Goal: Task Accomplishment & Management: Manage account settings

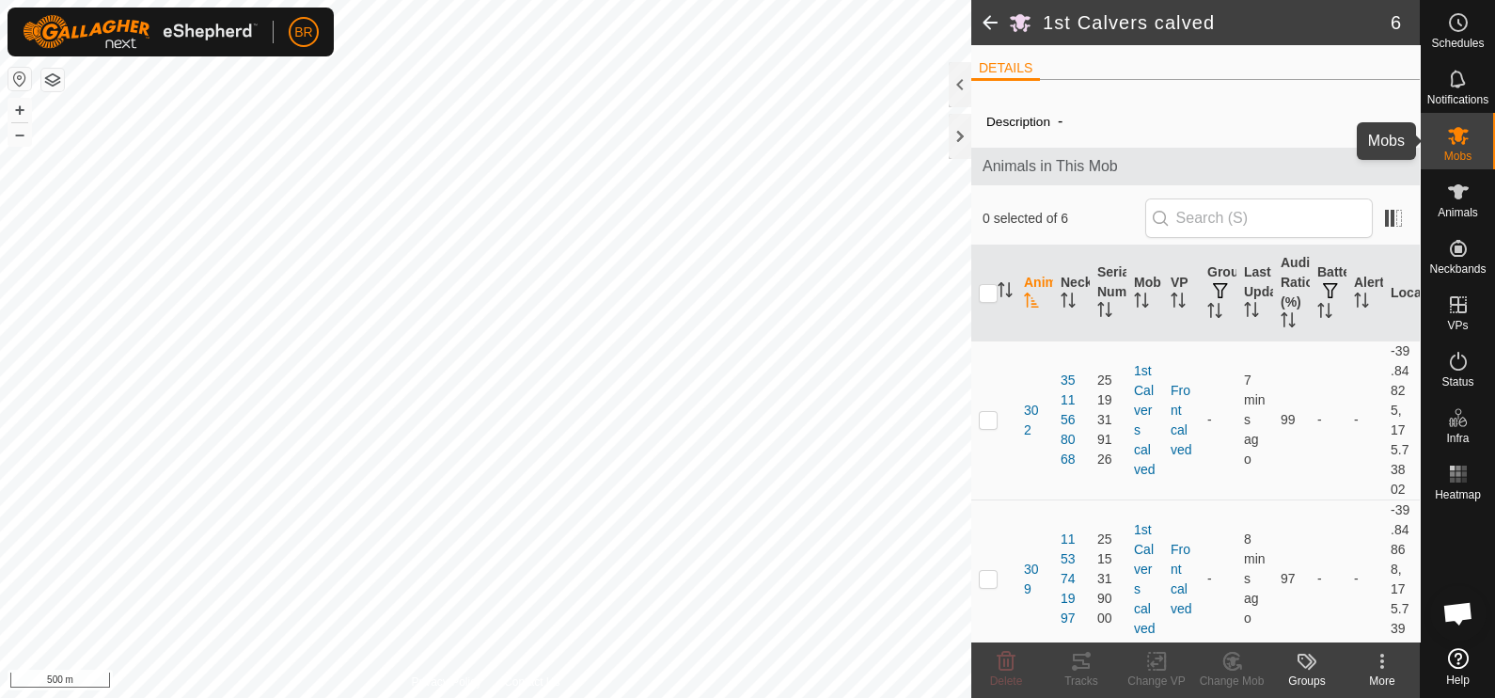
click at [1467, 142] on icon at bounding box center [1458, 135] width 23 height 23
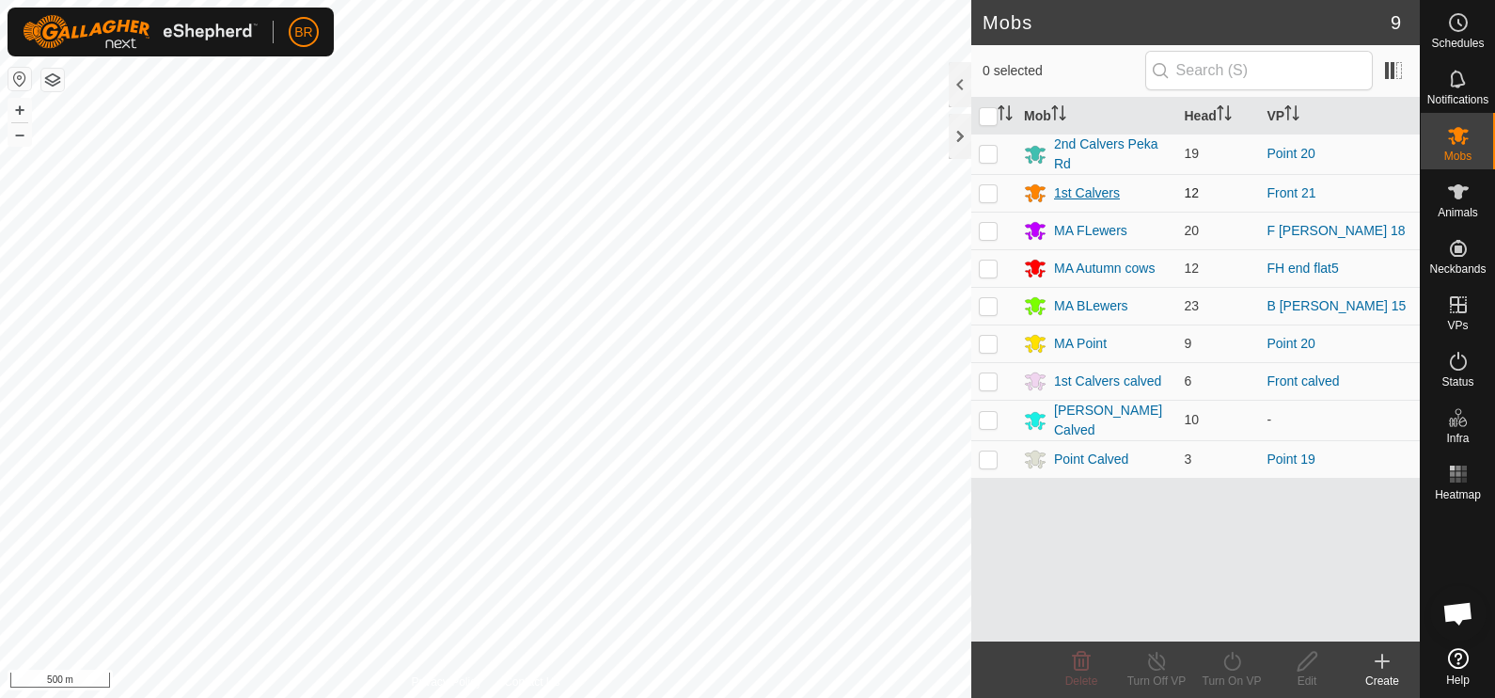
click at [1076, 182] on div "1st Calvers" at bounding box center [1097, 193] width 146 height 23
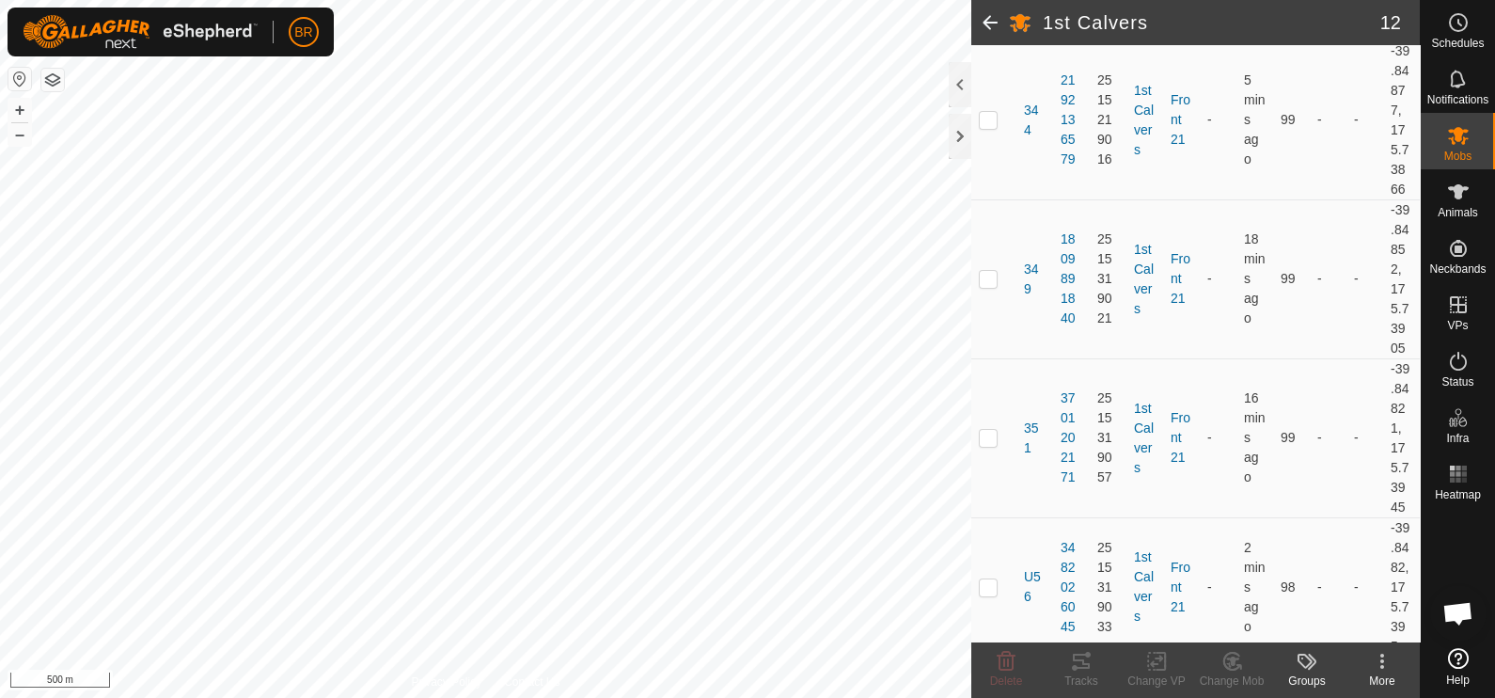
scroll to position [1563, 0]
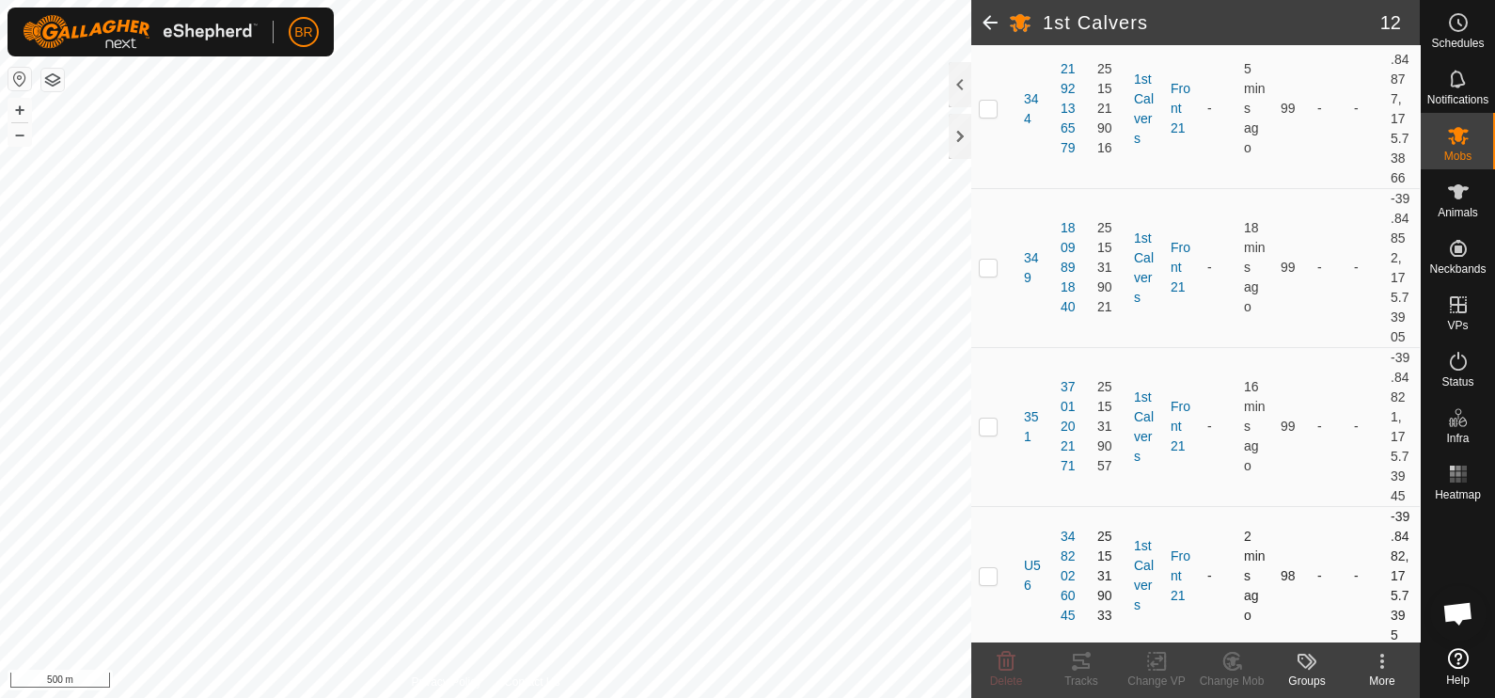
click at [982, 573] on p-checkbox at bounding box center [988, 575] width 19 height 15
click at [1230, 672] on icon at bounding box center [1233, 661] width 24 height 23
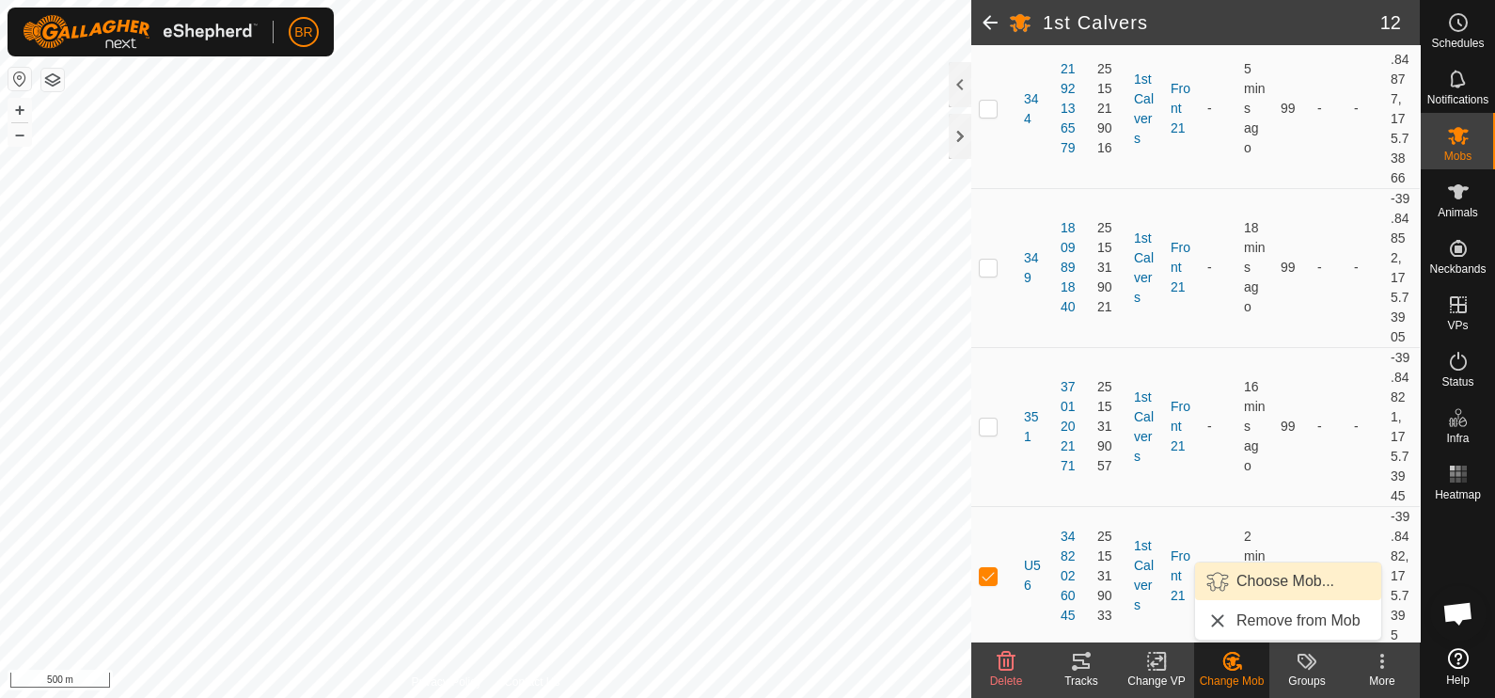
click at [1238, 586] on link "Choose Mob..." at bounding box center [1288, 581] width 186 height 38
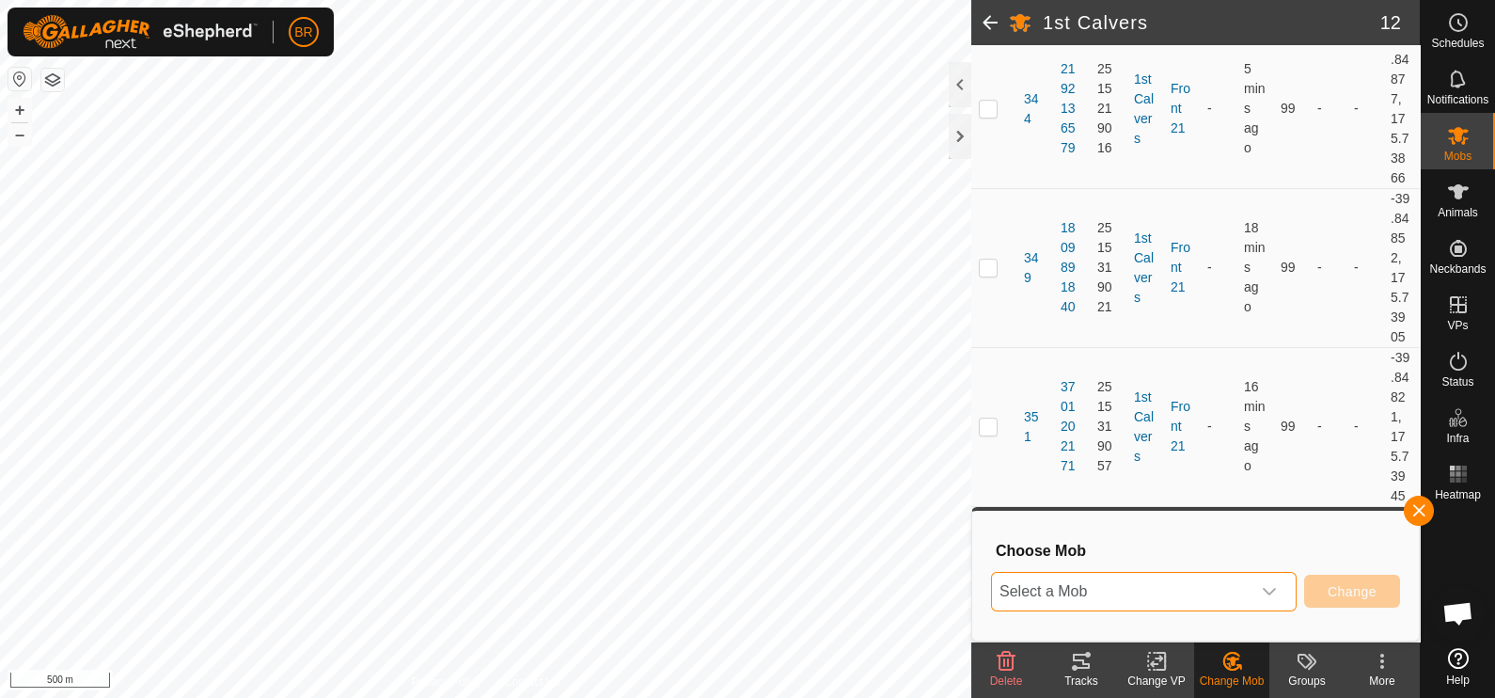
click at [1226, 581] on span "Select a Mob" at bounding box center [1121, 592] width 259 height 38
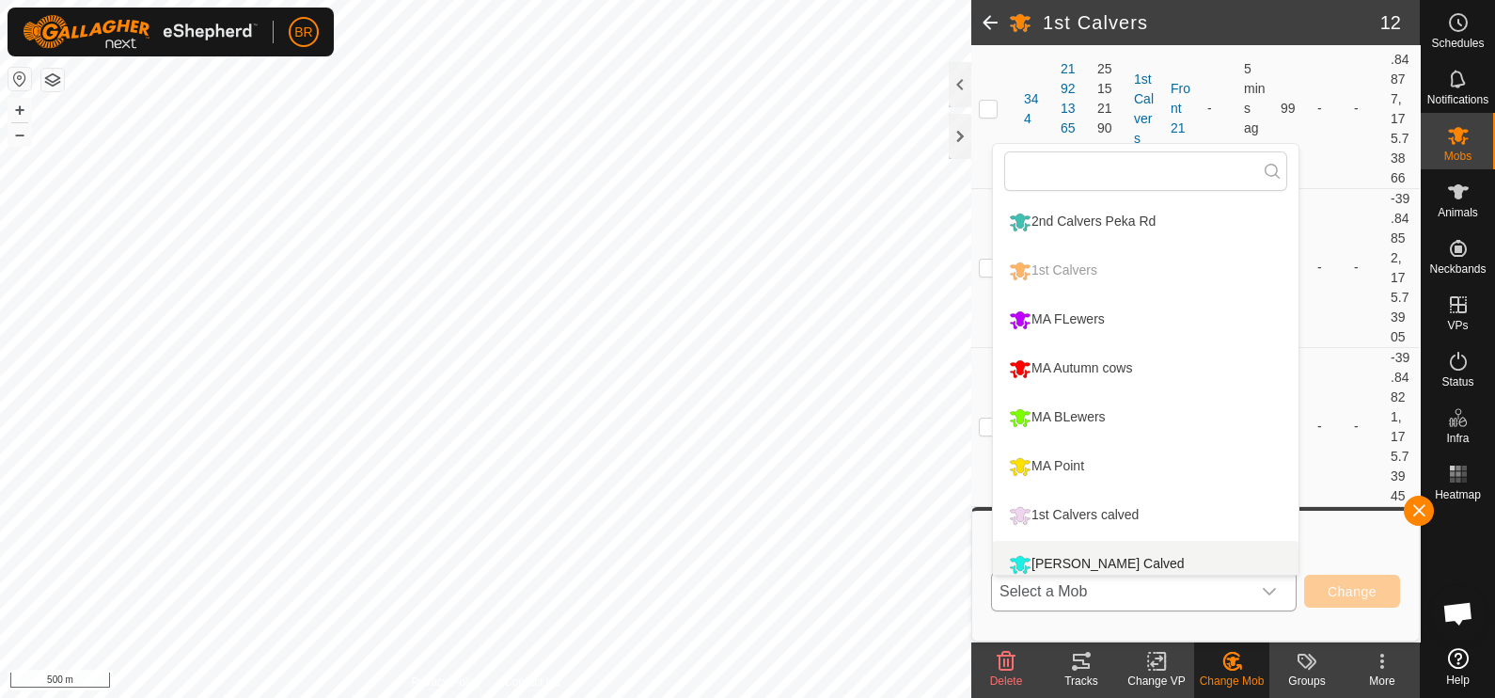
scroll to position [13, 0]
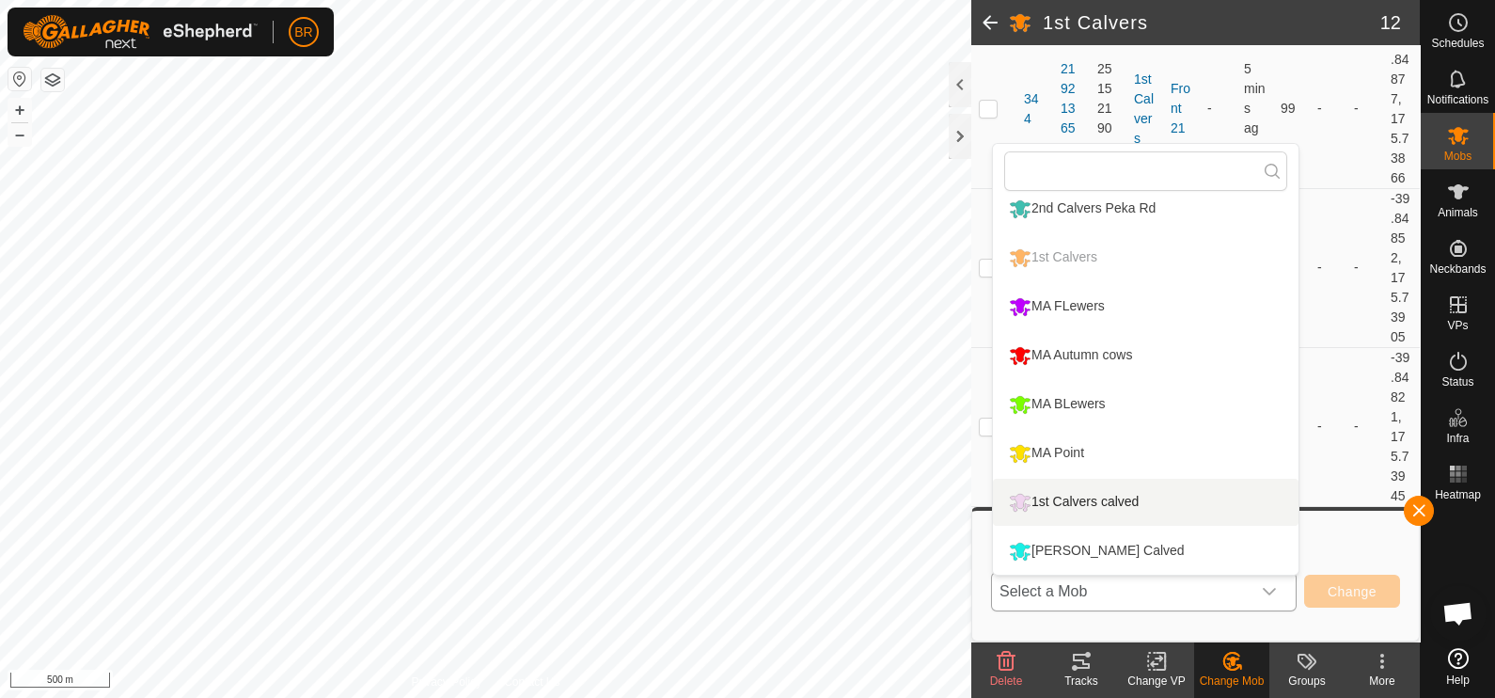
click at [1075, 499] on li "1st Calvers calved" at bounding box center [1146, 502] width 306 height 47
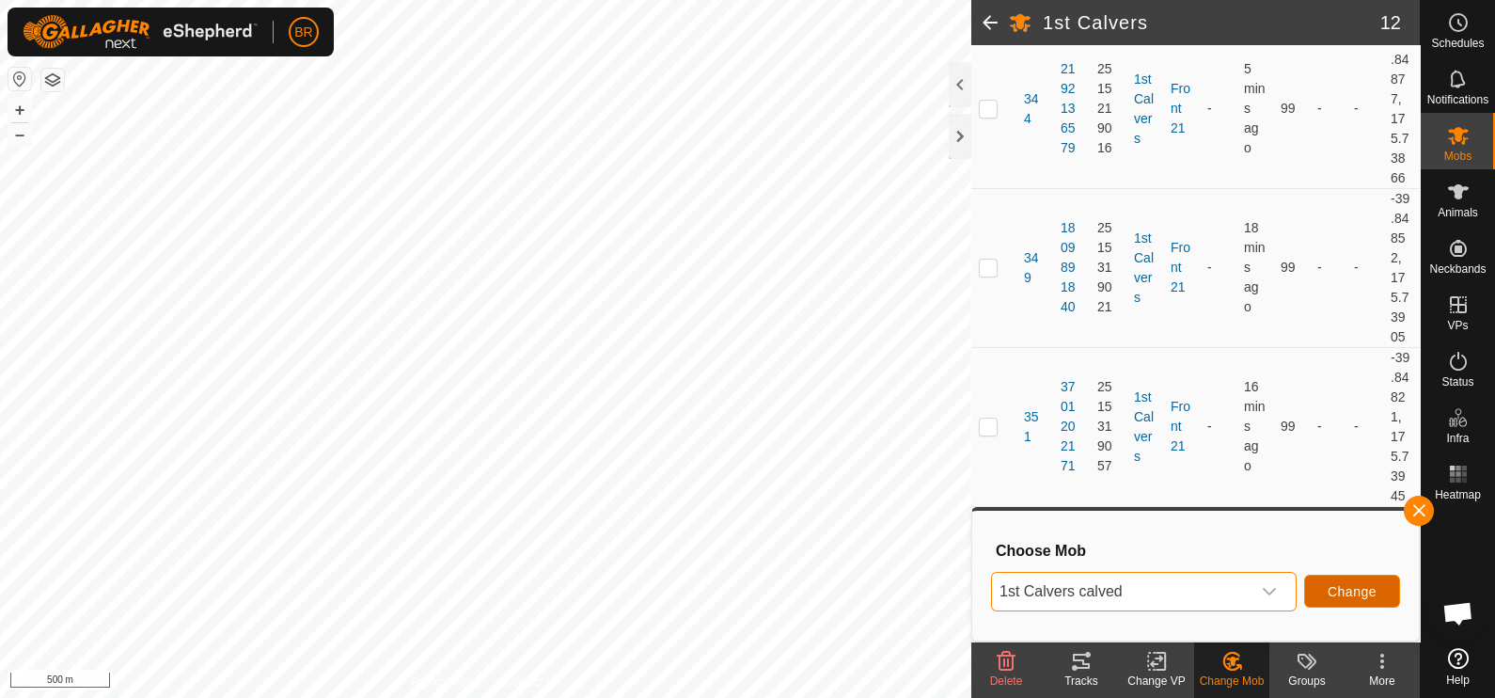
click at [1377, 584] on span "Change" at bounding box center [1352, 591] width 49 height 15
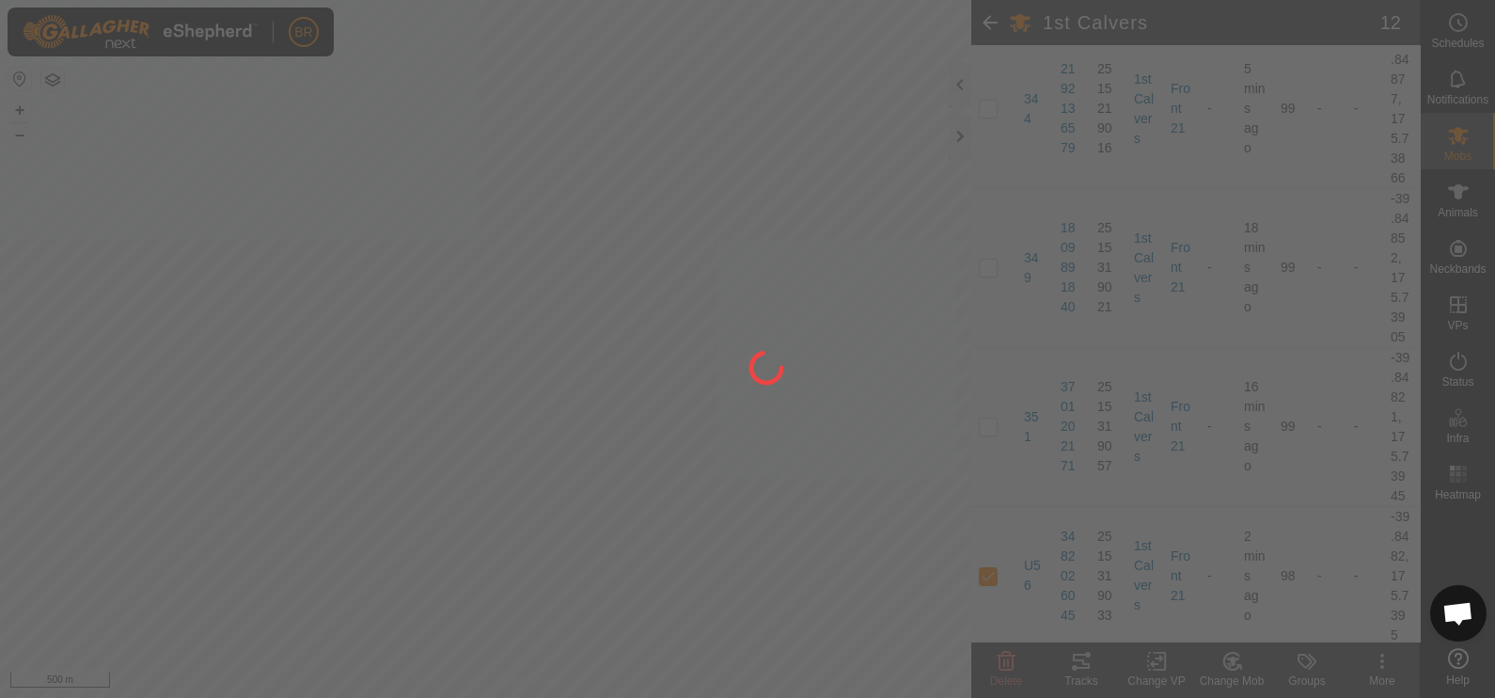
checkbox input "false"
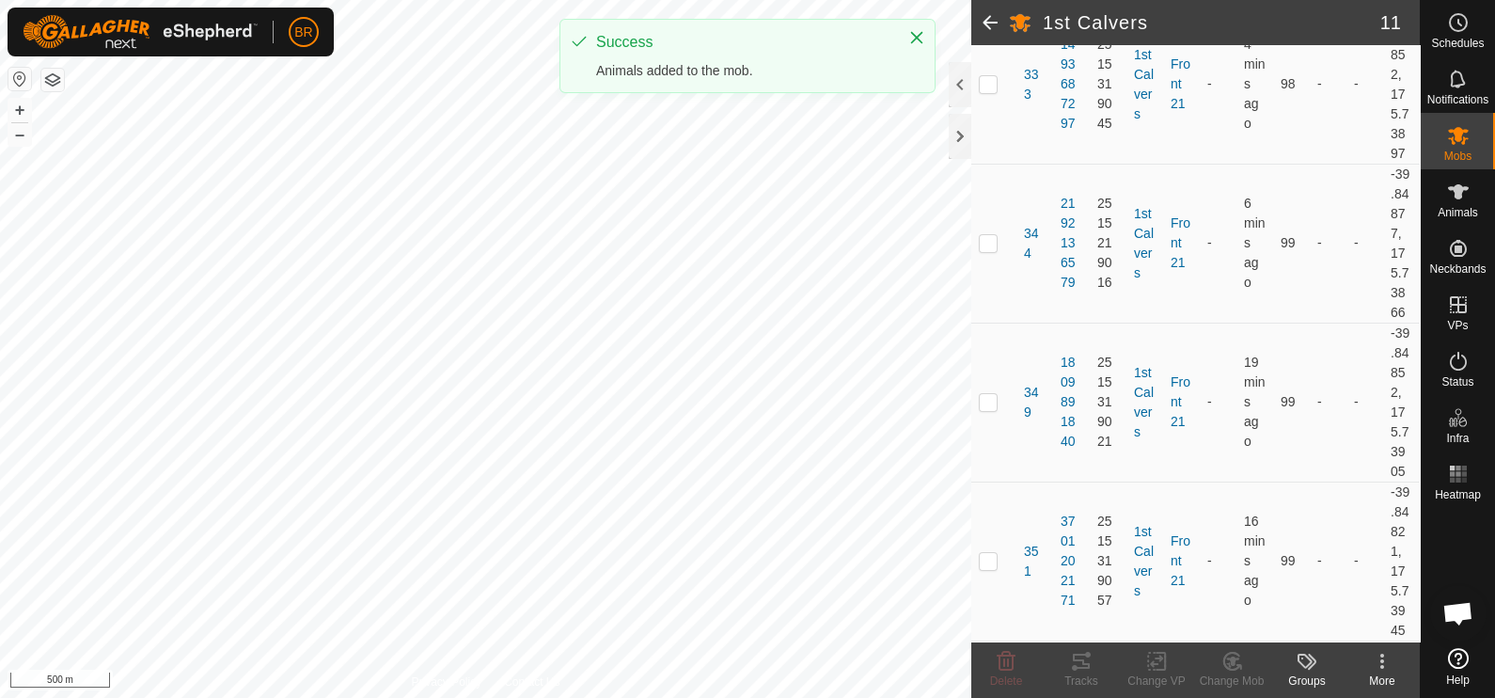
scroll to position [1425, 0]
